Goal: Task Accomplishment & Management: Manage account settings

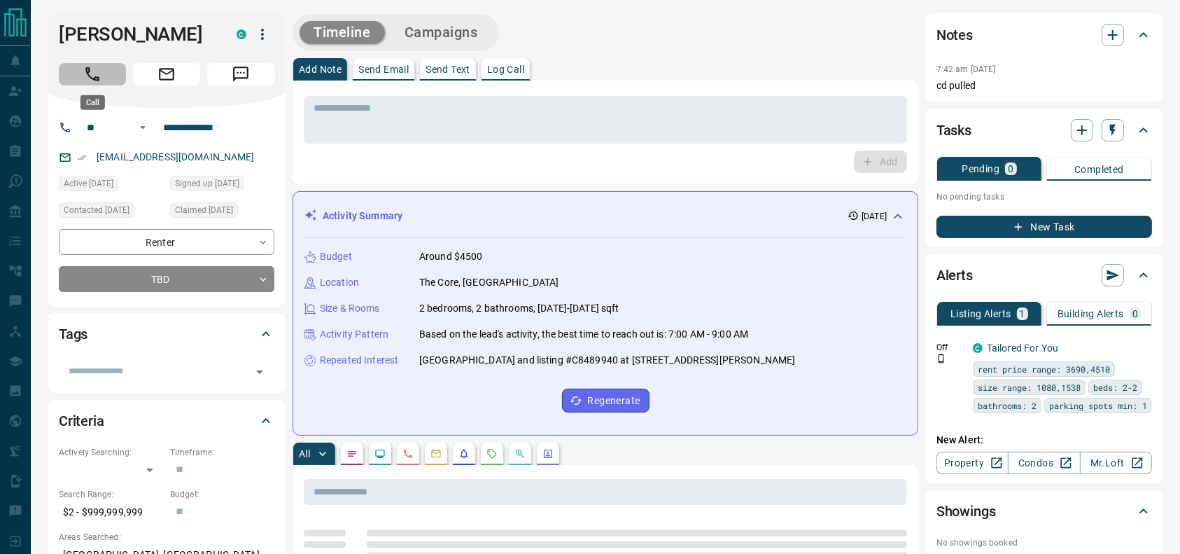
click at [99, 81] on icon "Call" at bounding box center [92, 74] width 18 height 18
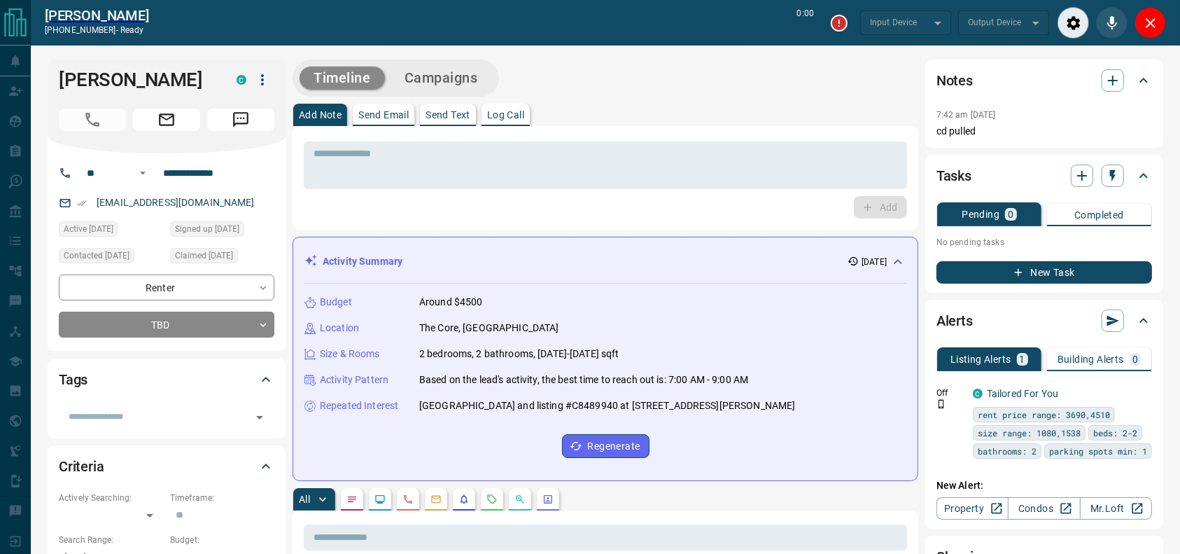
type input "*******"
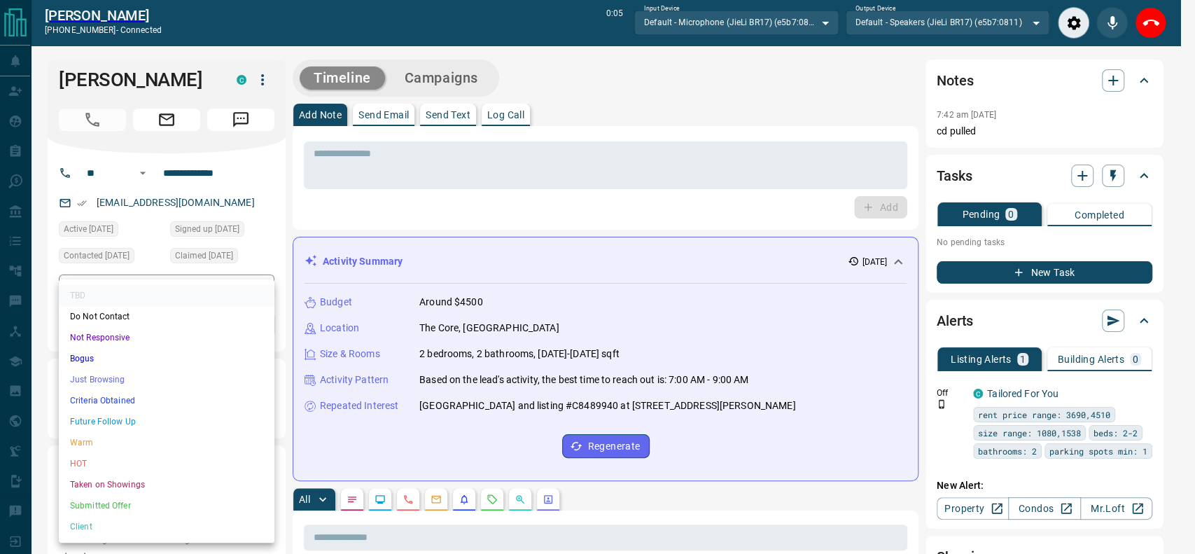
click at [167, 382] on li "Just Browsing" at bounding box center [167, 379] width 216 height 21
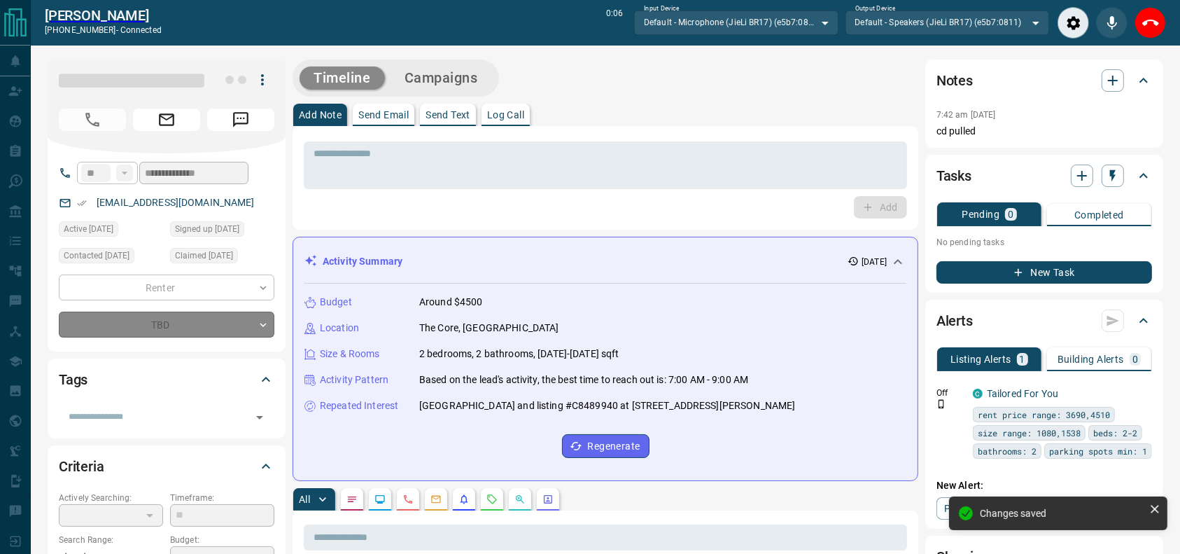
type input "*"
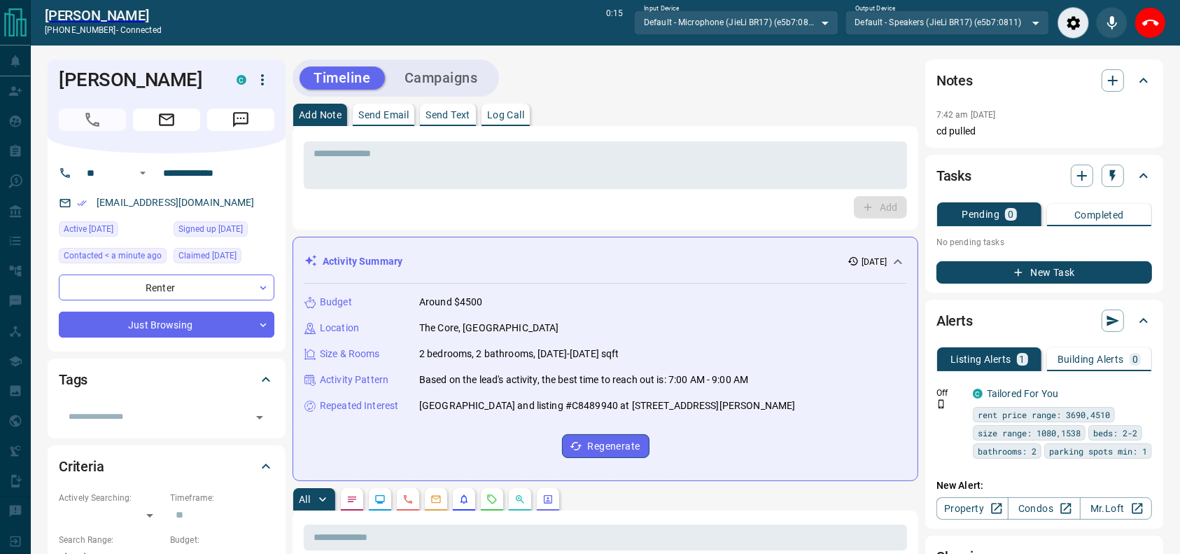
click at [697, 104] on div "Add Note Send Email Send Text Log Call" at bounding box center [606, 115] width 626 height 22
click at [538, 148] on div "* ​" at bounding box center [605, 165] width 603 height 48
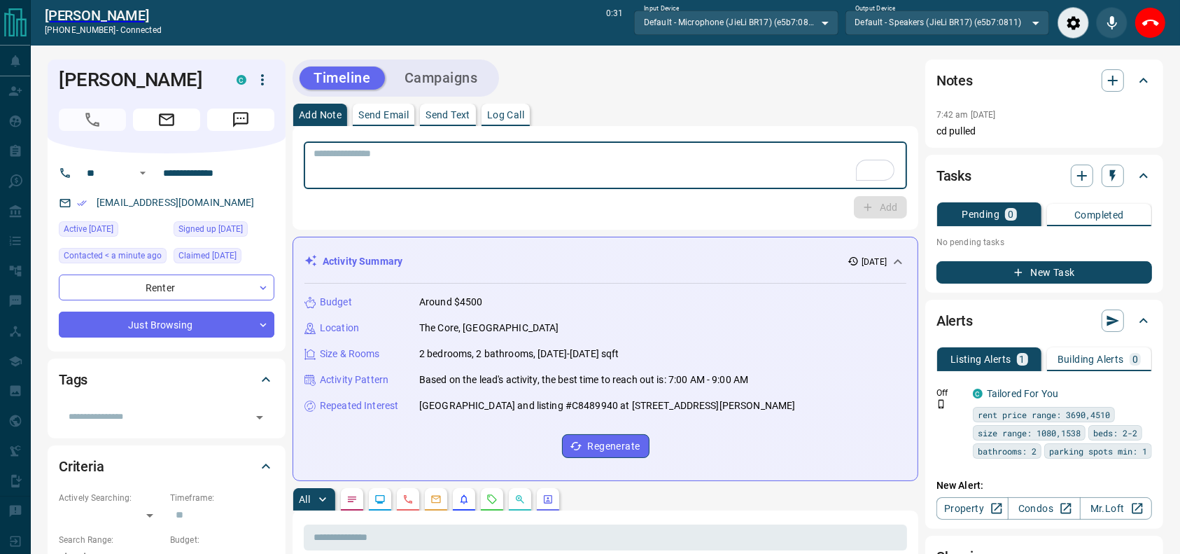
click at [525, 165] on textarea "To enrich screen reader interactions, please activate Accessibility in Grammarl…" at bounding box center [606, 166] width 584 height 36
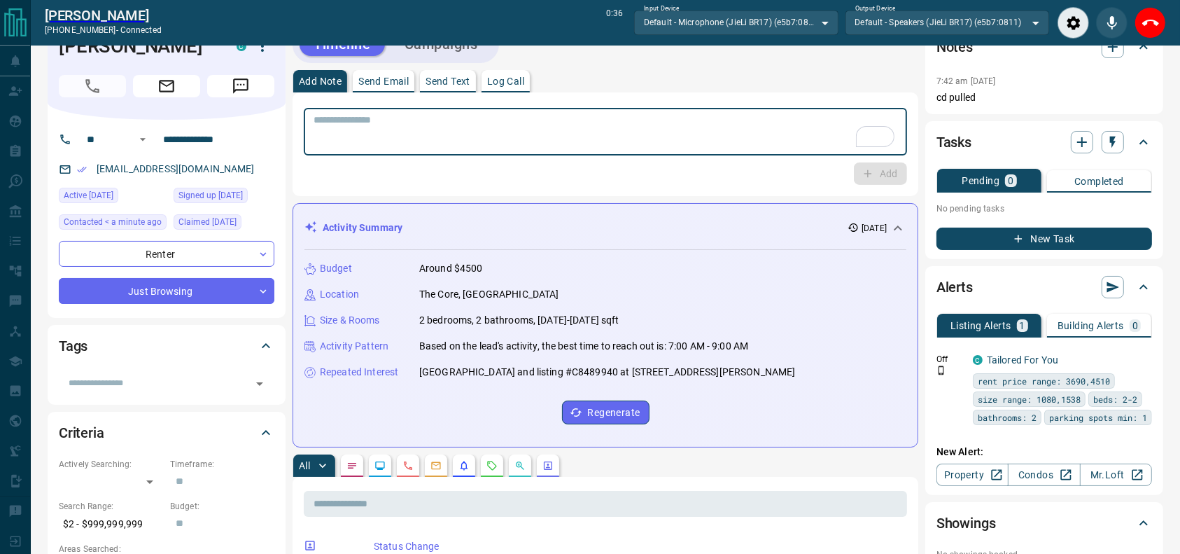
scroll to position [29, 0]
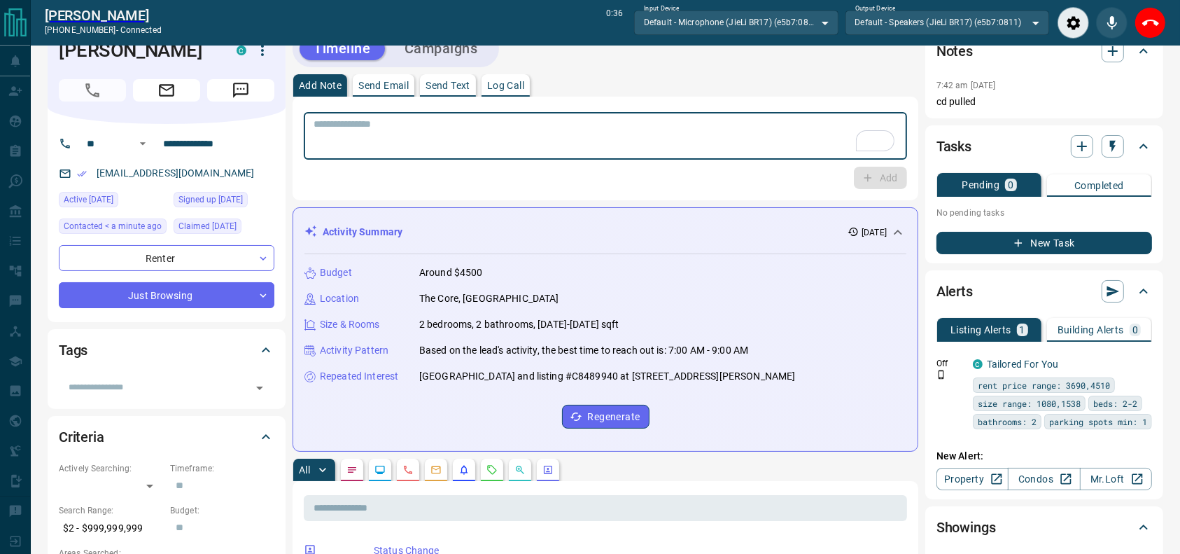
click at [521, 167] on div "Add" at bounding box center [605, 178] width 603 height 22
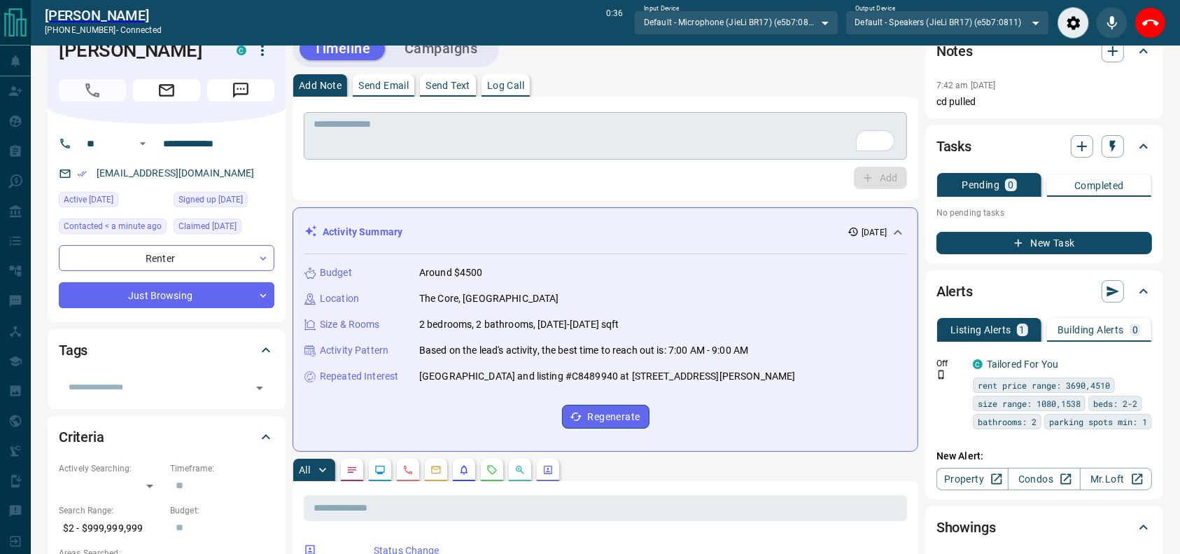
click at [512, 134] on textarea "To enrich screen reader interactions, please activate Accessibility in Grammarl…" at bounding box center [606, 136] width 584 height 36
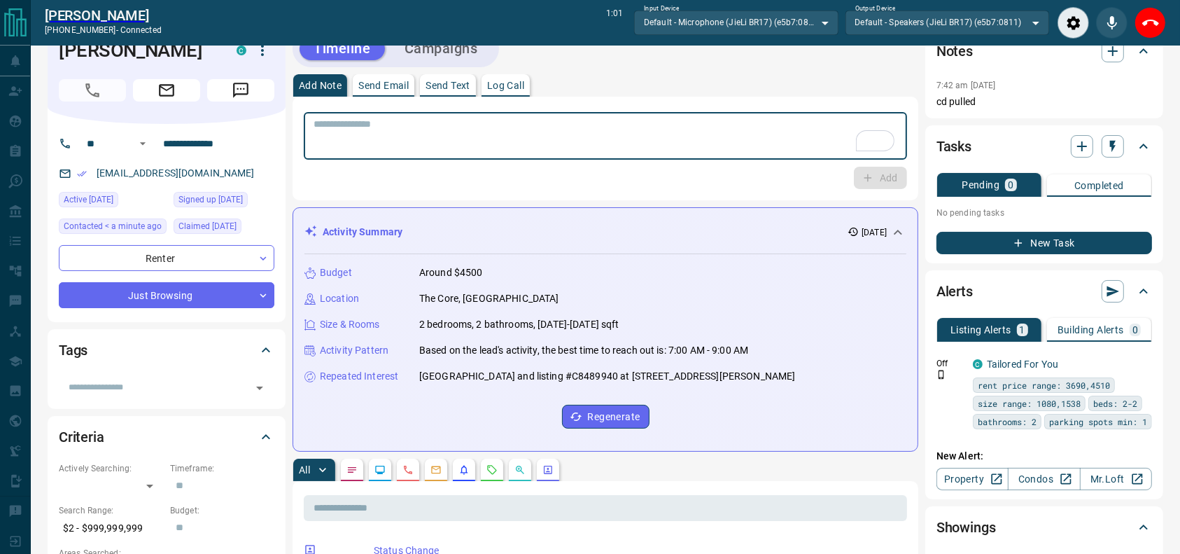
click at [511, 125] on textarea "To enrich screen reader interactions, please activate Accessibility in Grammarl…" at bounding box center [606, 136] width 584 height 36
click at [498, 144] on textarea "To enrich screen reader interactions, please activate Accessibility in Grammarl…" at bounding box center [606, 136] width 584 height 36
click at [498, 146] on textarea "To enrich screen reader interactions, please activate Accessibility in Grammarl…" at bounding box center [606, 136] width 584 height 36
drag, startPoint x: 498, startPoint y: 148, endPoint x: 1194, endPoint y: 582, distance: 819.9
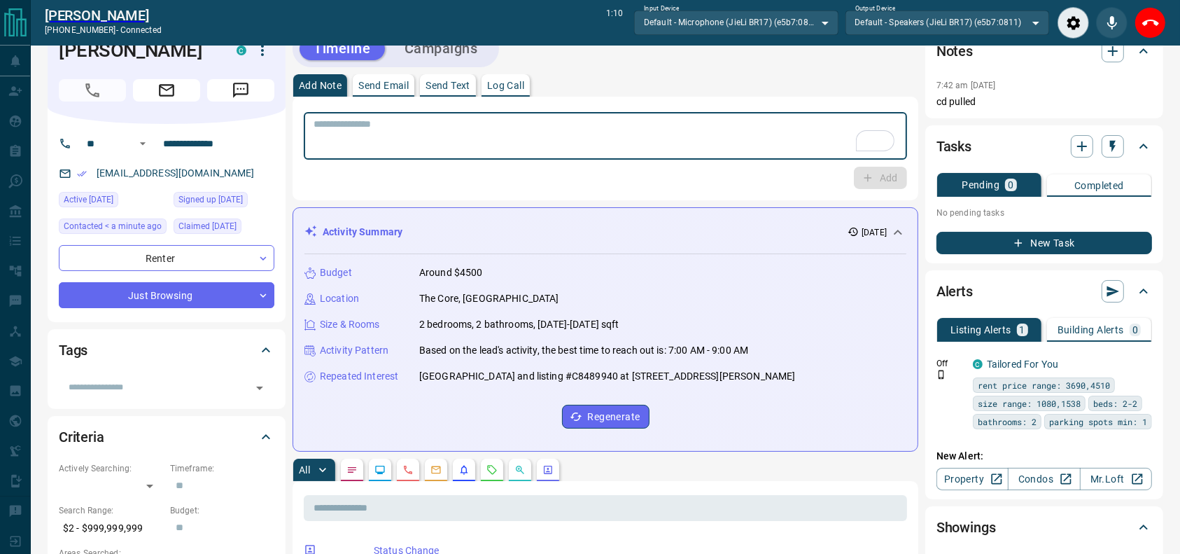
click at [1180, 524] on html "**********" at bounding box center [590, 248] width 1180 height 554
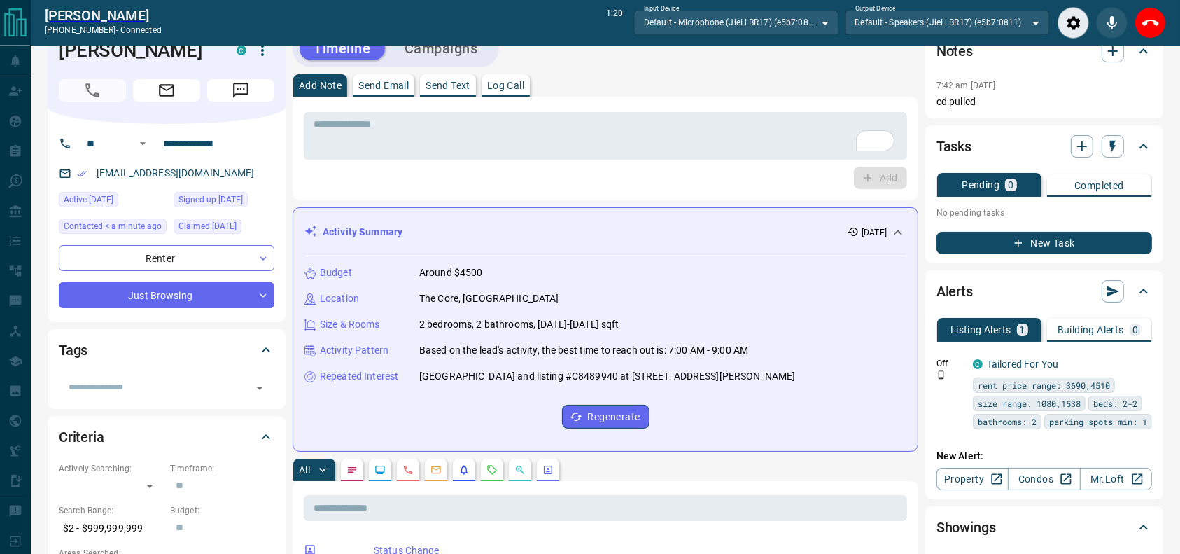
click at [750, 468] on div "All" at bounding box center [606, 470] width 626 height 22
click at [837, 196] on div "* ​ Add" at bounding box center [606, 149] width 626 height 104
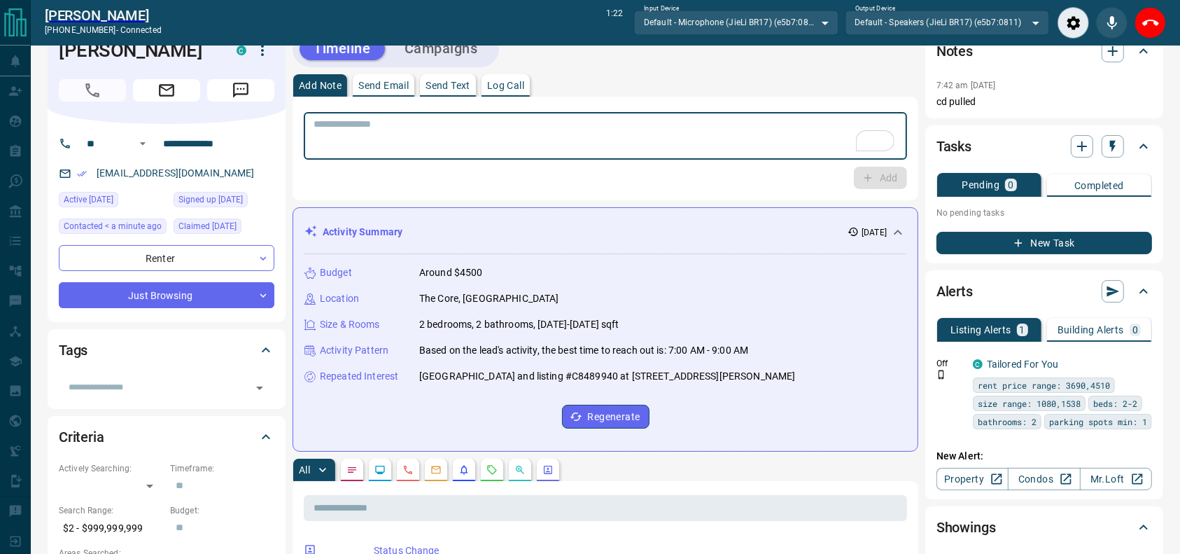
click at [811, 132] on textarea "To enrich screen reader interactions, please activate Accessibility in Grammarl…" at bounding box center [606, 136] width 584 height 36
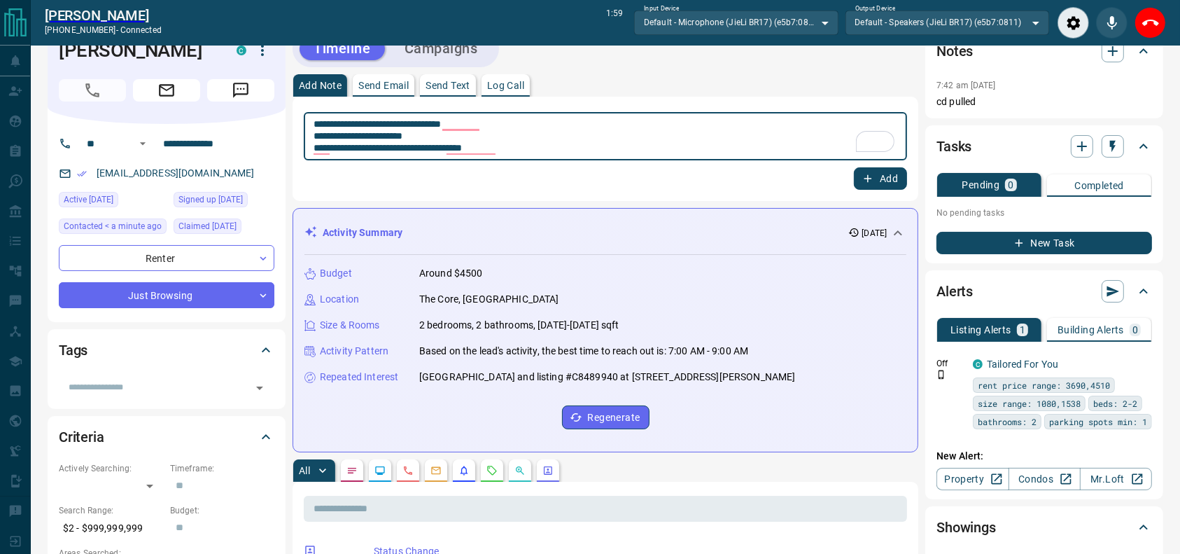
click at [763, 88] on div "Add Note Send Email Send Text Log Call" at bounding box center [606, 85] width 626 height 22
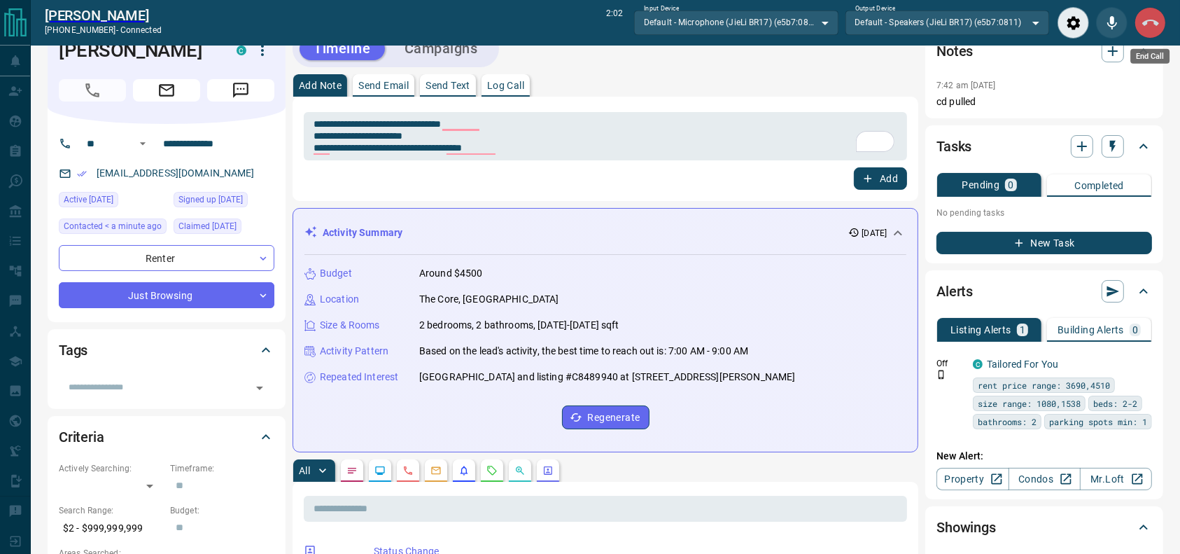
click at [1154, 19] on icon "End Call" at bounding box center [1151, 23] width 17 height 17
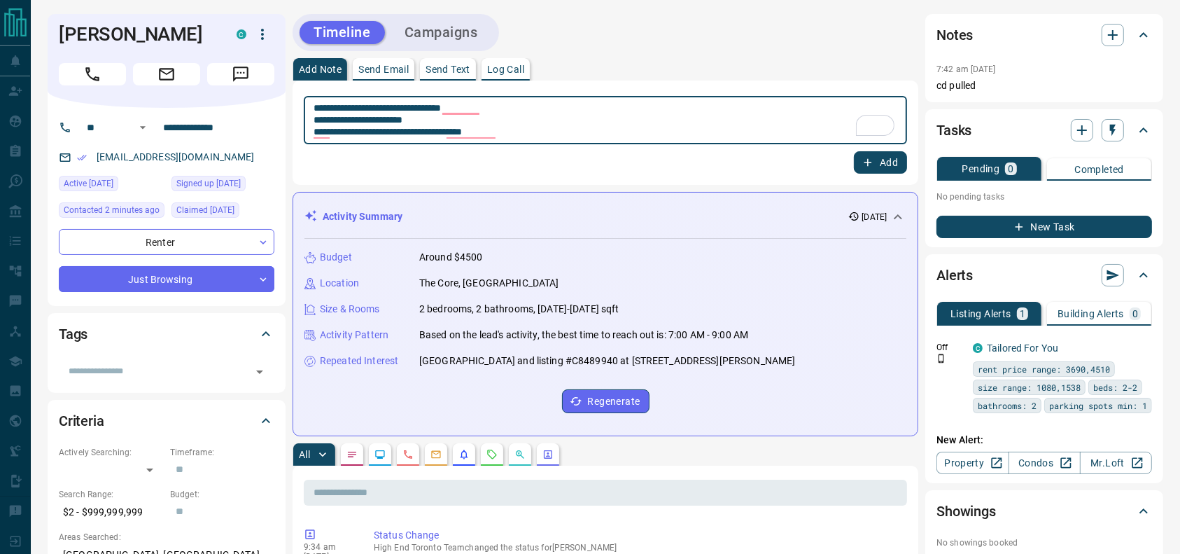
click at [571, 127] on textarea "**********" at bounding box center [606, 120] width 584 height 36
type textarea "**********"
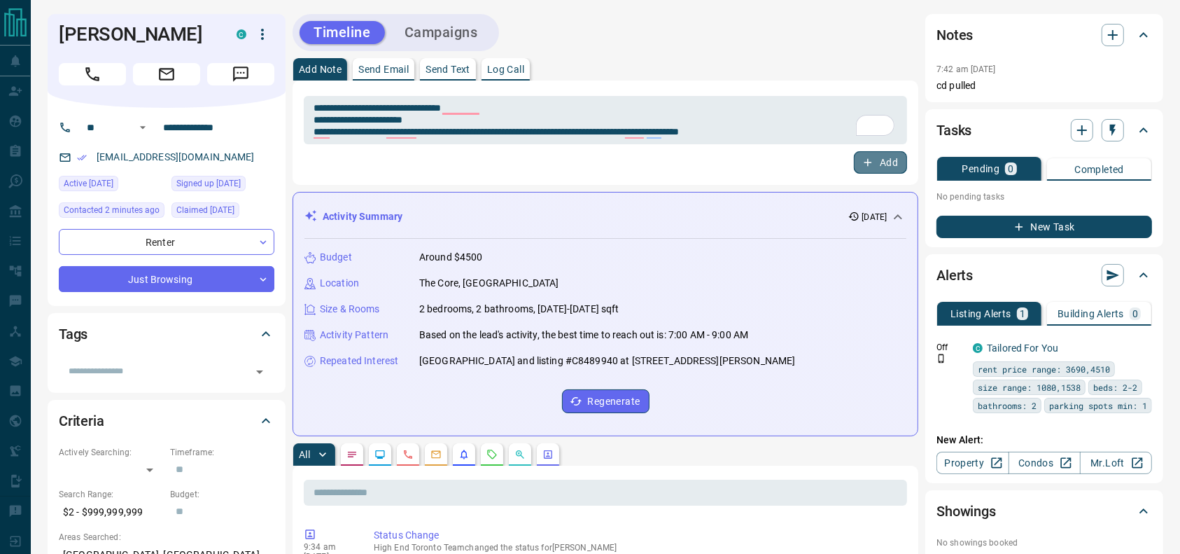
click at [898, 163] on button "Add" at bounding box center [880, 162] width 53 height 22
